Goal: Task Accomplishment & Management: Use online tool/utility

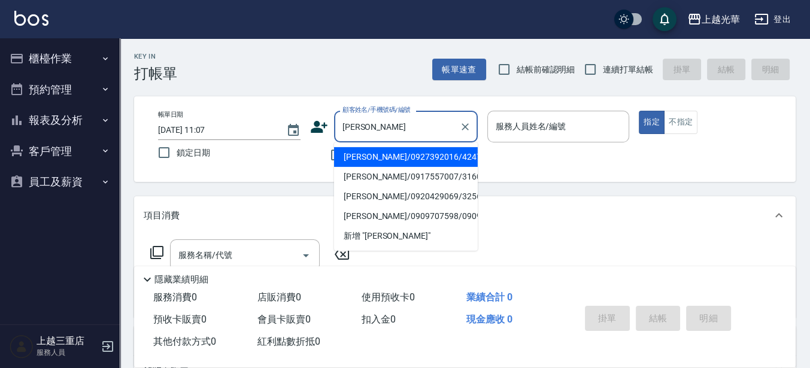
click at [402, 157] on li "[PERSON_NAME]/0927392016/4247" at bounding box center [406, 157] width 144 height 20
type input "[PERSON_NAME]/0927392016/4247"
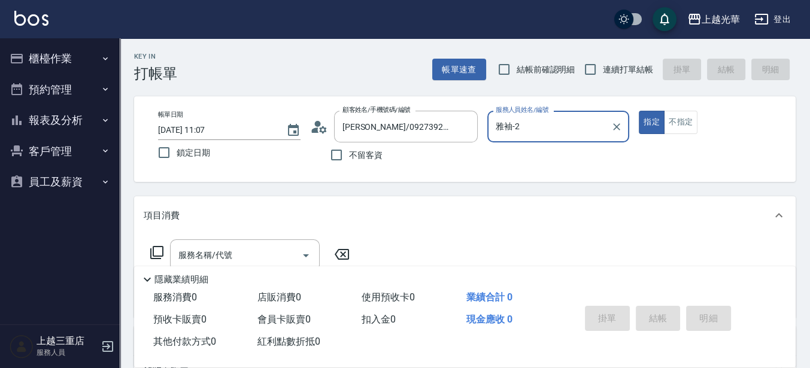
type input "雅袖-2"
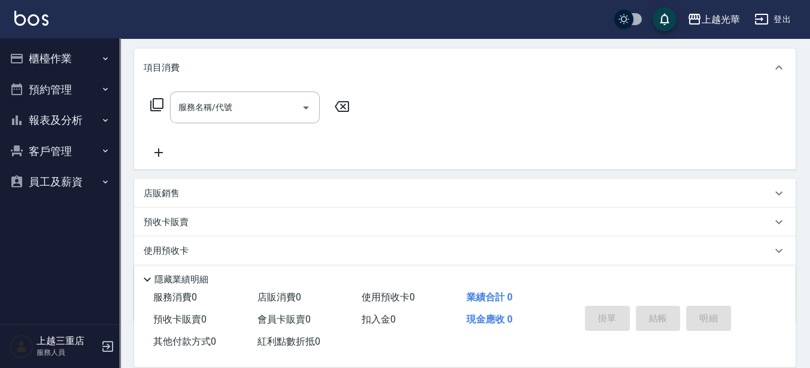
scroll to position [150, 0]
click at [153, 101] on icon at bounding box center [156, 102] width 13 height 13
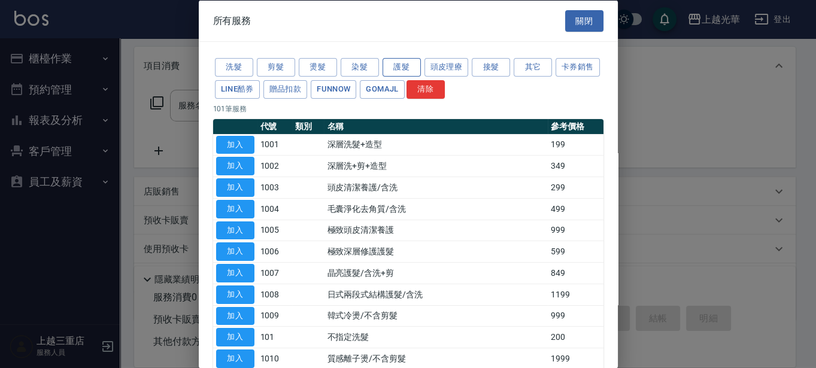
click at [406, 63] on button "護髮" at bounding box center [402, 67] width 38 height 19
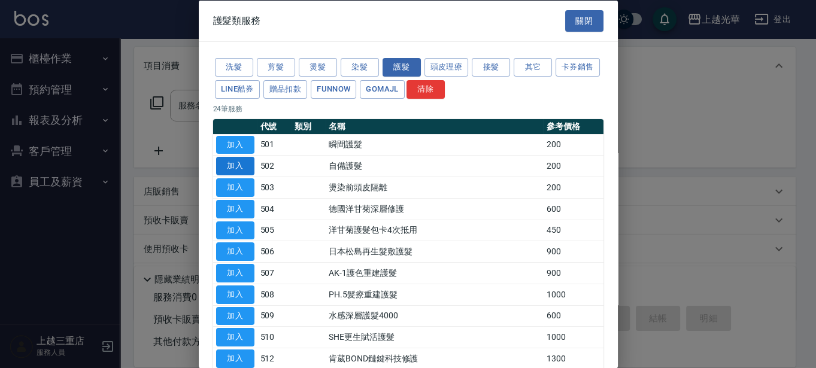
click at [225, 162] on button "加入" at bounding box center [235, 166] width 38 height 19
type input "自備護髮(502)"
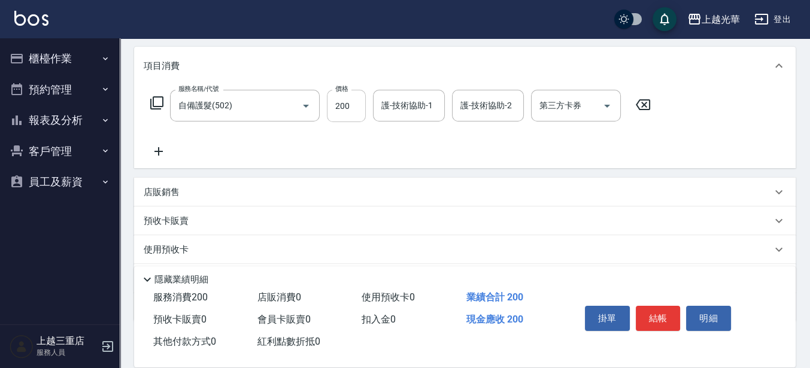
click at [341, 102] on input "200" at bounding box center [346, 106] width 39 height 32
type input "300"
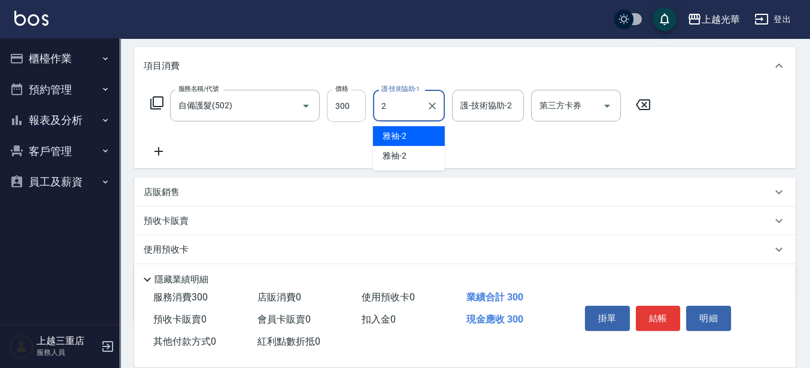
type input "雅袖-2"
click at [162, 154] on icon at bounding box center [159, 151] width 30 height 14
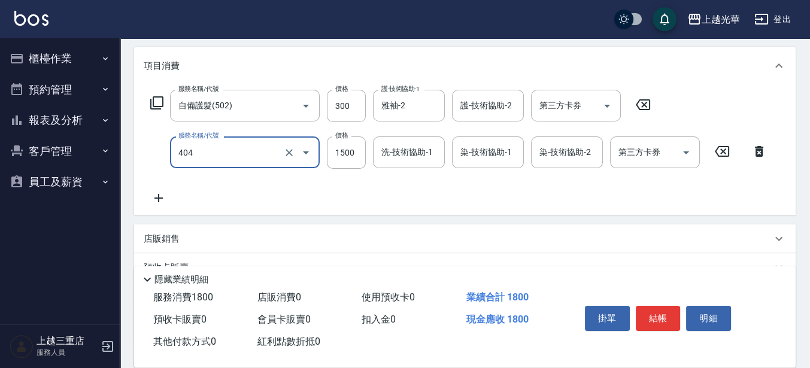
type input "設計染髮(404)"
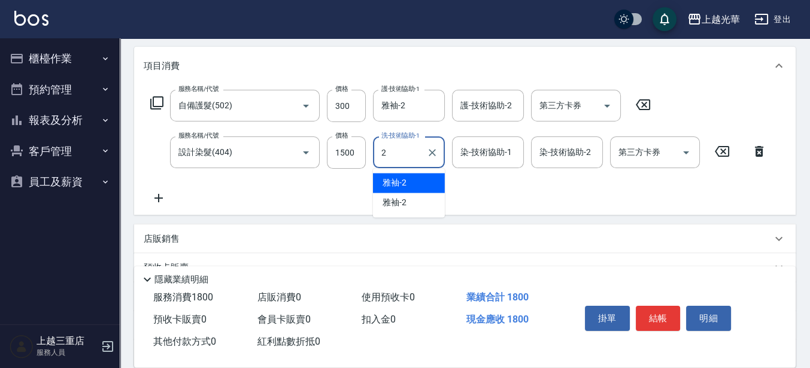
type input "雅袖-2"
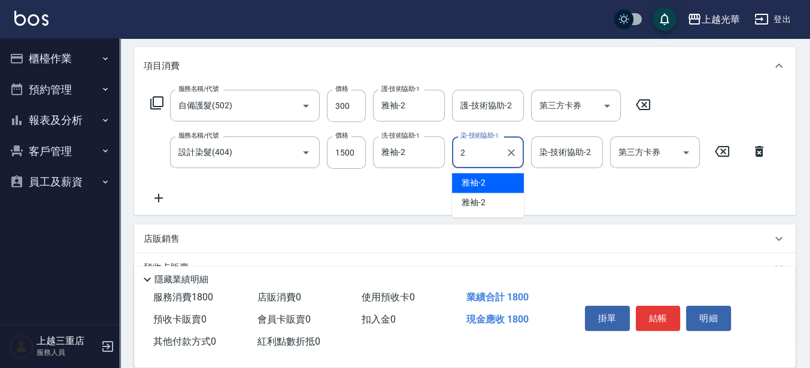
type input "雅袖-2"
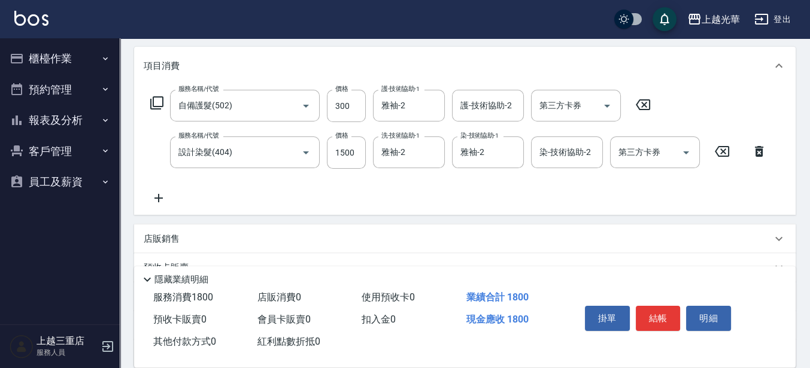
click at [157, 196] on icon at bounding box center [159, 198] width 30 height 14
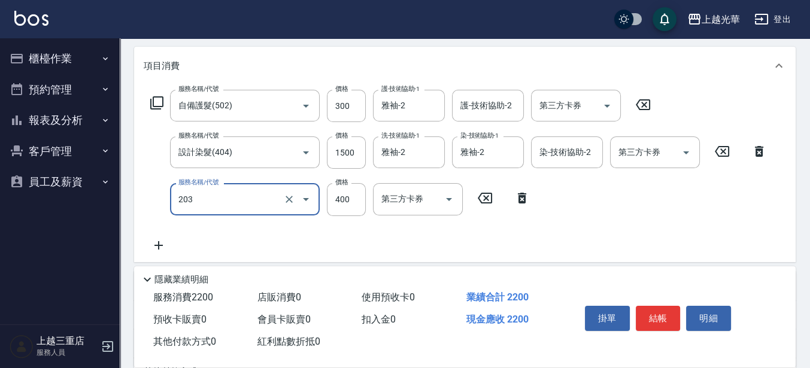
type input "指定單剪(203)"
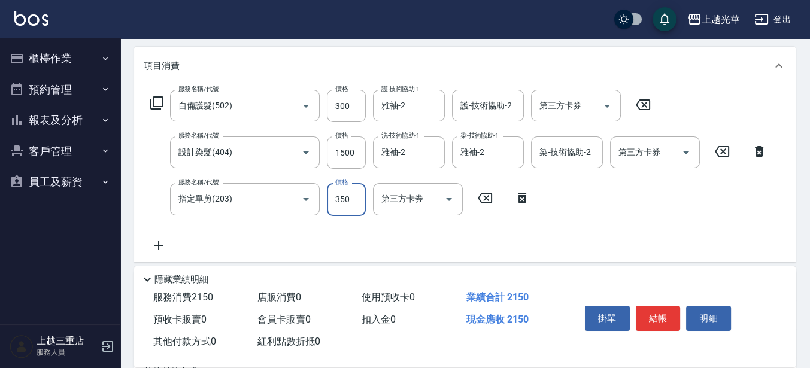
type input "350"
click at [660, 308] on button "結帳" at bounding box center [658, 318] width 45 height 25
